Goal: Task Accomplishment & Management: Complete application form

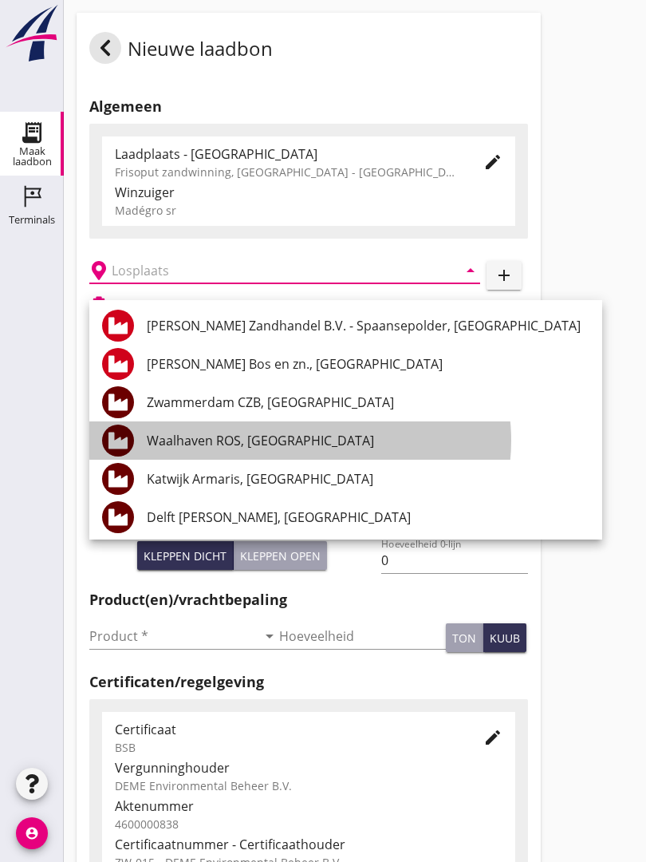
click at [299, 435] on div "Waalhaven ROS, [GEOGRAPHIC_DATA]" at bounding box center [368, 440] width 443 height 19
type input "Waalhaven ROS, [GEOGRAPHIC_DATA]"
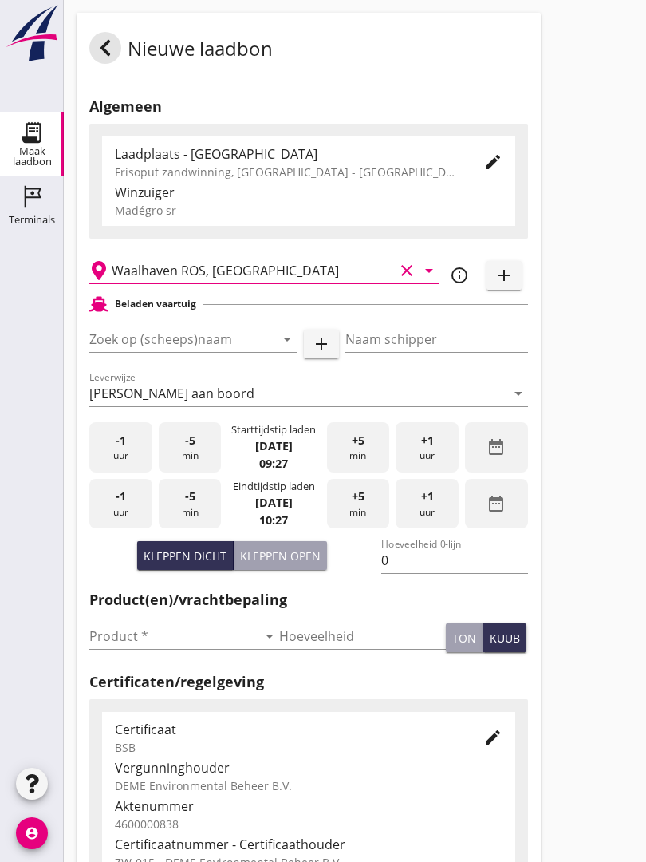
click at [217, 351] on input "Zoek op (scheeps)naam" at bounding box center [170, 339] width 163 height 26
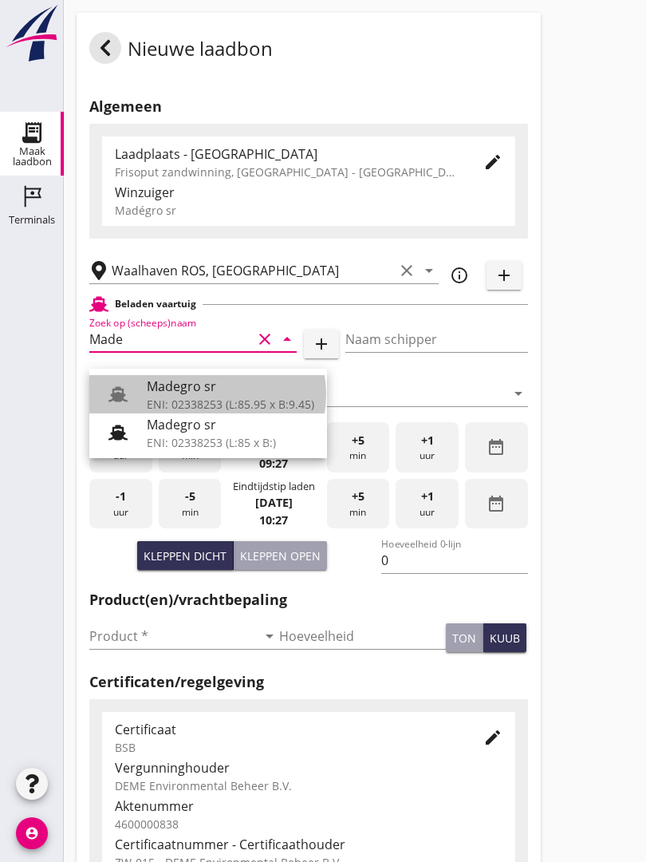
click at [215, 397] on div "ENI: 02338253 (L:85.95 x B:9.45)" at bounding box center [231, 404] width 168 height 17
type input "Madegro sr"
type input "[PERSON_NAME]"
type input "1138"
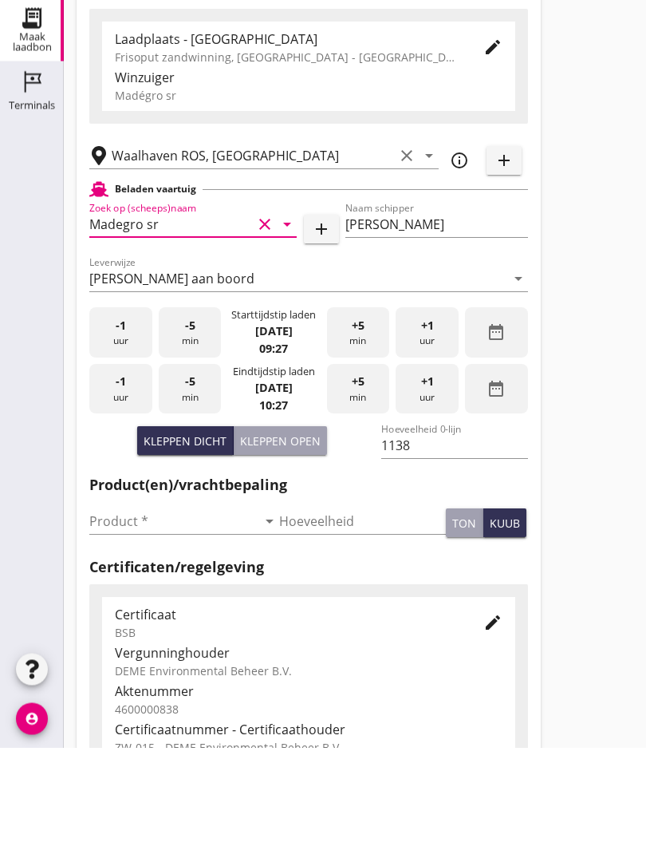
click at [131, 623] on input "Product *" at bounding box center [173, 636] width 168 height 26
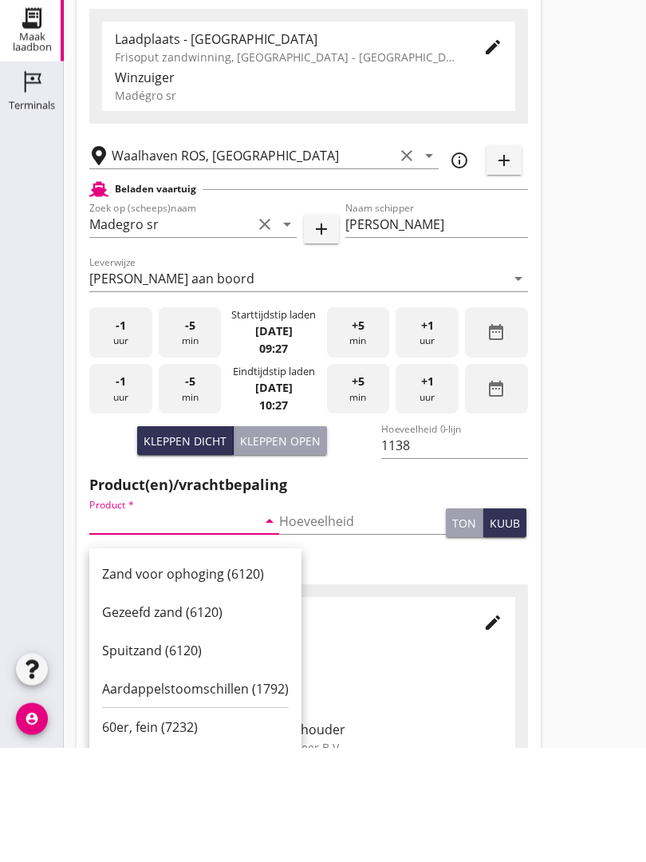
click at [203, 679] on div "Zand voor ophoging (6120)" at bounding box center [195, 688] width 187 height 19
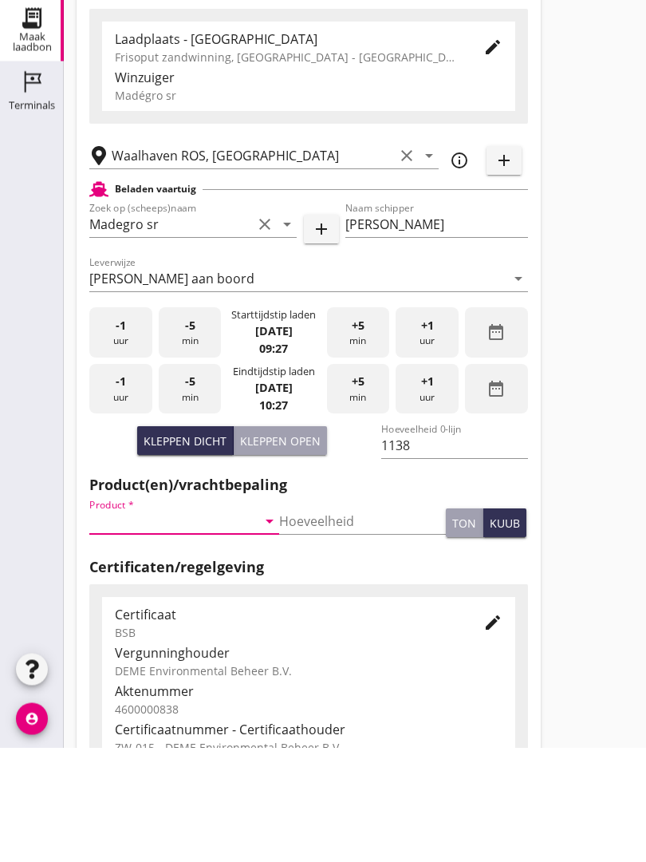
type input "Zand voor ophoging (6120)"
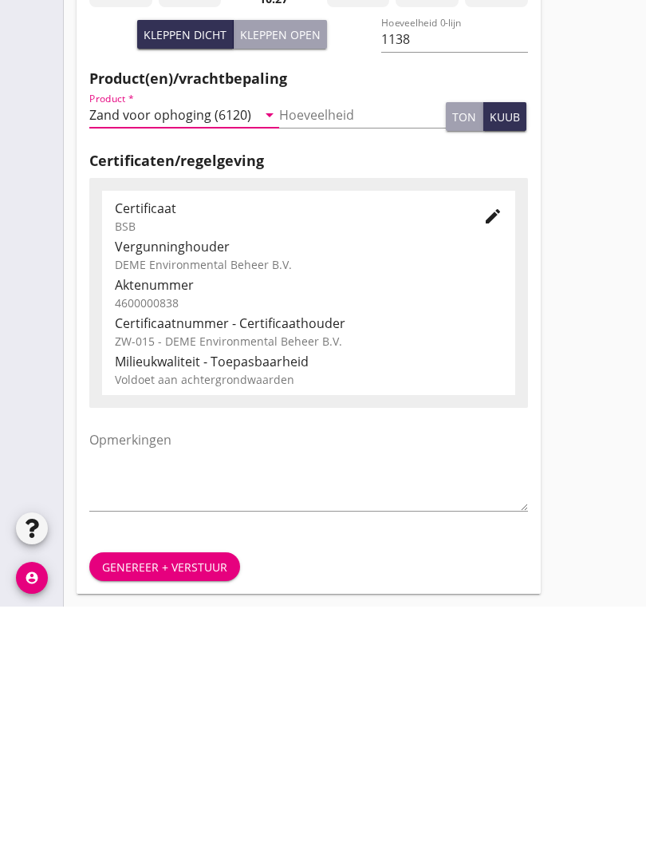
scroll to position [279, 0]
click at [178, 814] on div "Genereer + verstuur" at bounding box center [164, 822] width 125 height 17
